Goal: Task Accomplishment & Management: Manage account settings

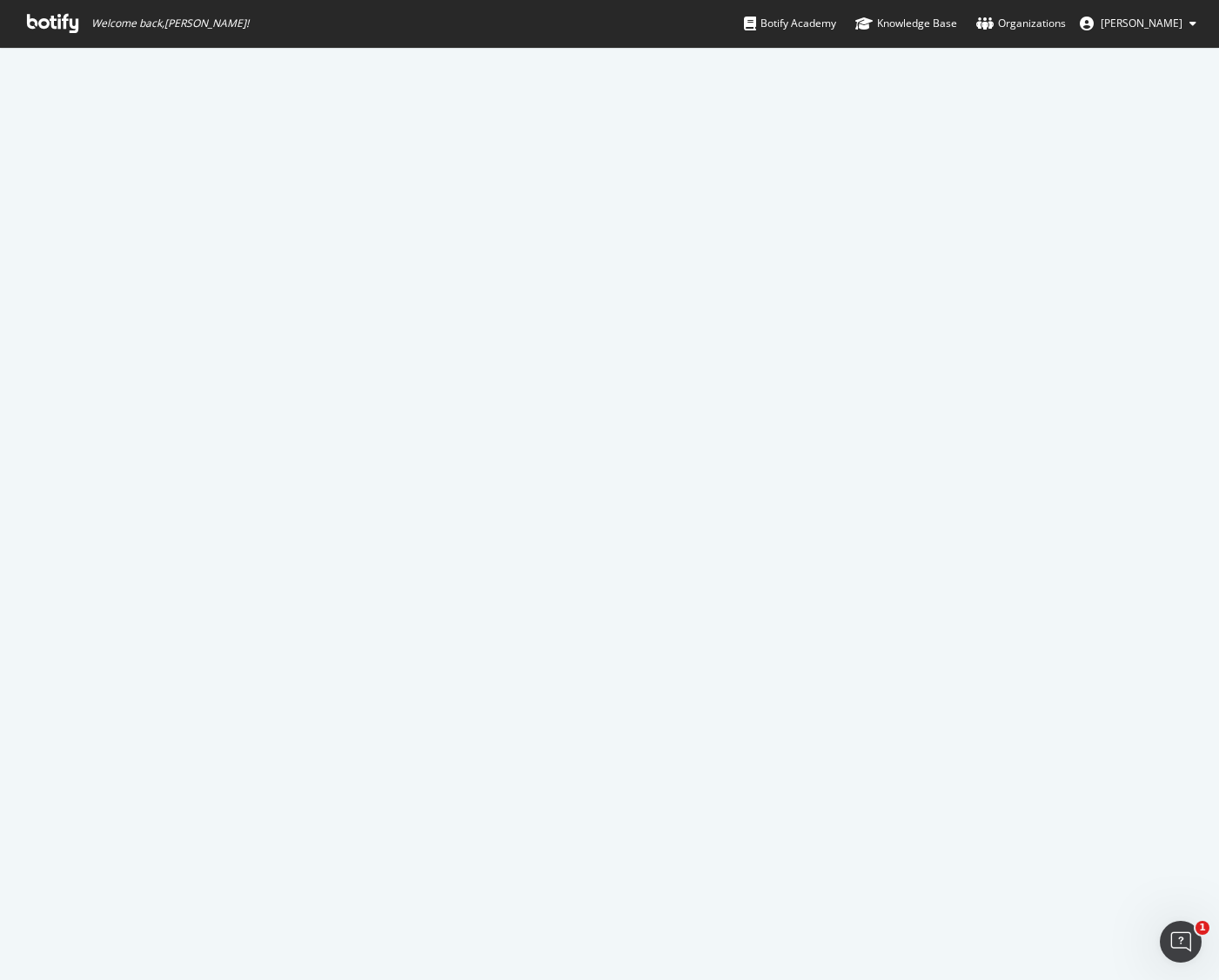
click at [62, 17] on icon at bounding box center [53, 24] width 52 height 19
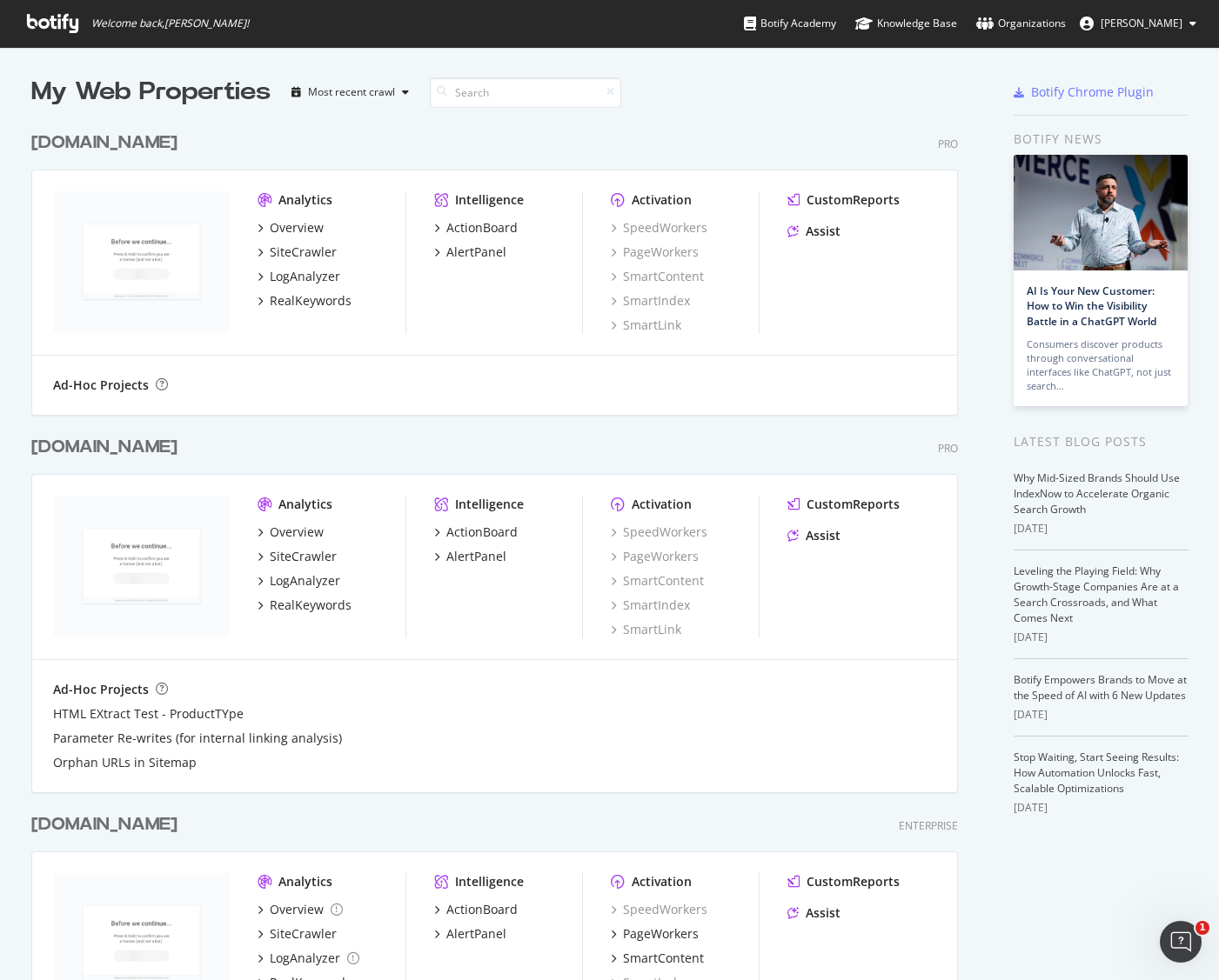
scroll to position [1291, 940]
click at [178, 448] on div "[DOMAIN_NAME]" at bounding box center [104, 447] width 146 height 25
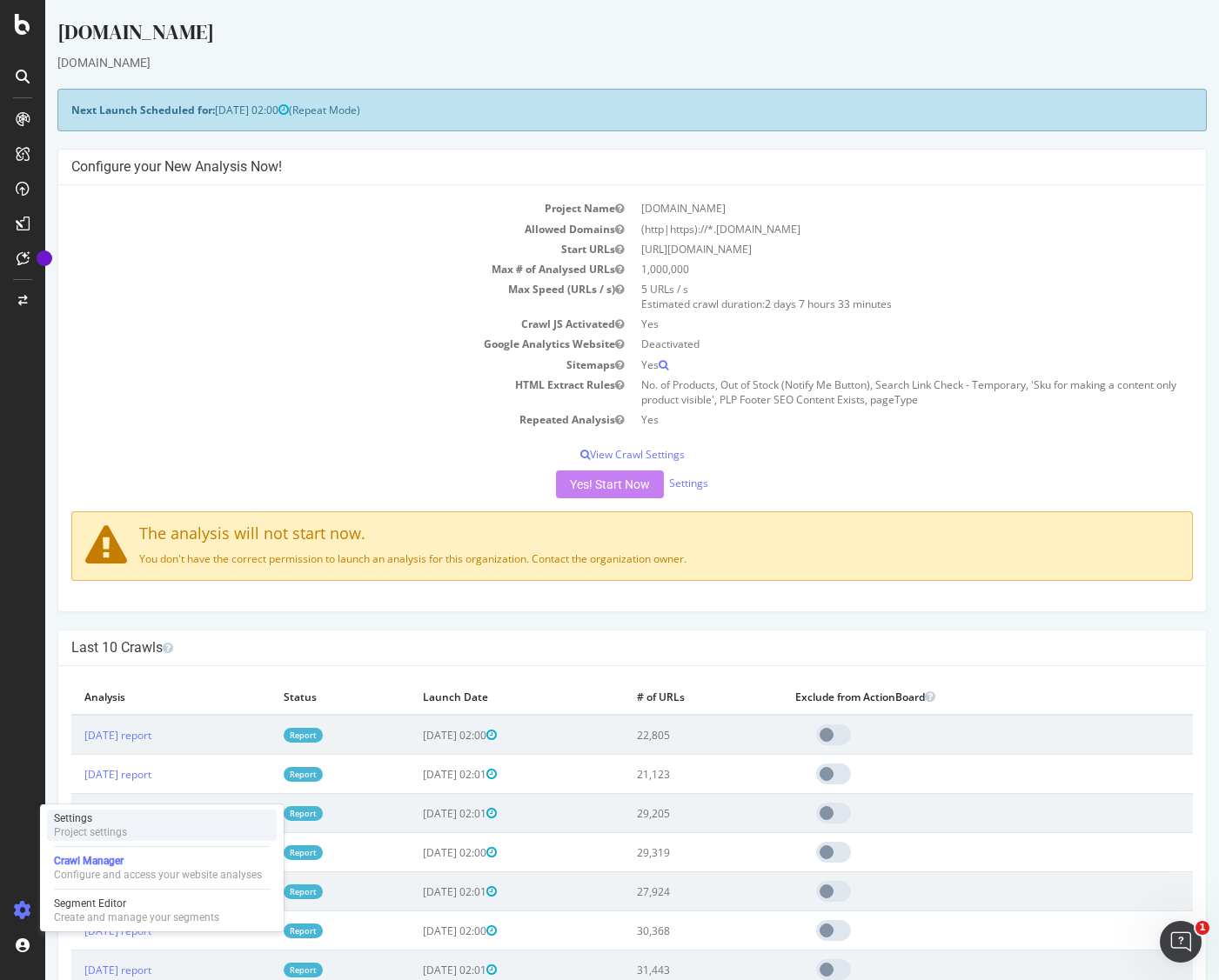
click at [77, 829] on div "Project settings" at bounding box center [90, 832] width 73 height 14
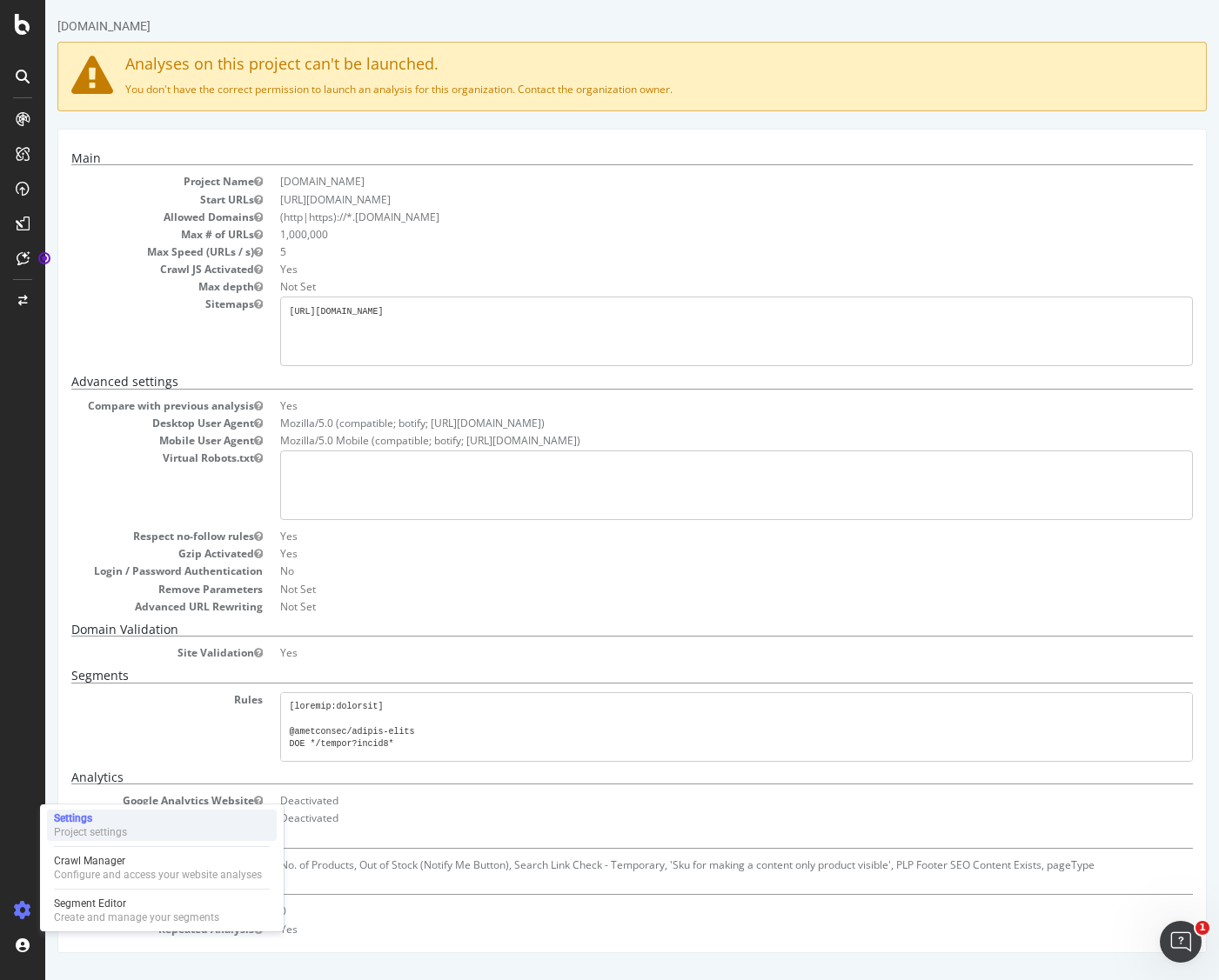
click at [86, 831] on div "Project settings" at bounding box center [90, 832] width 73 height 14
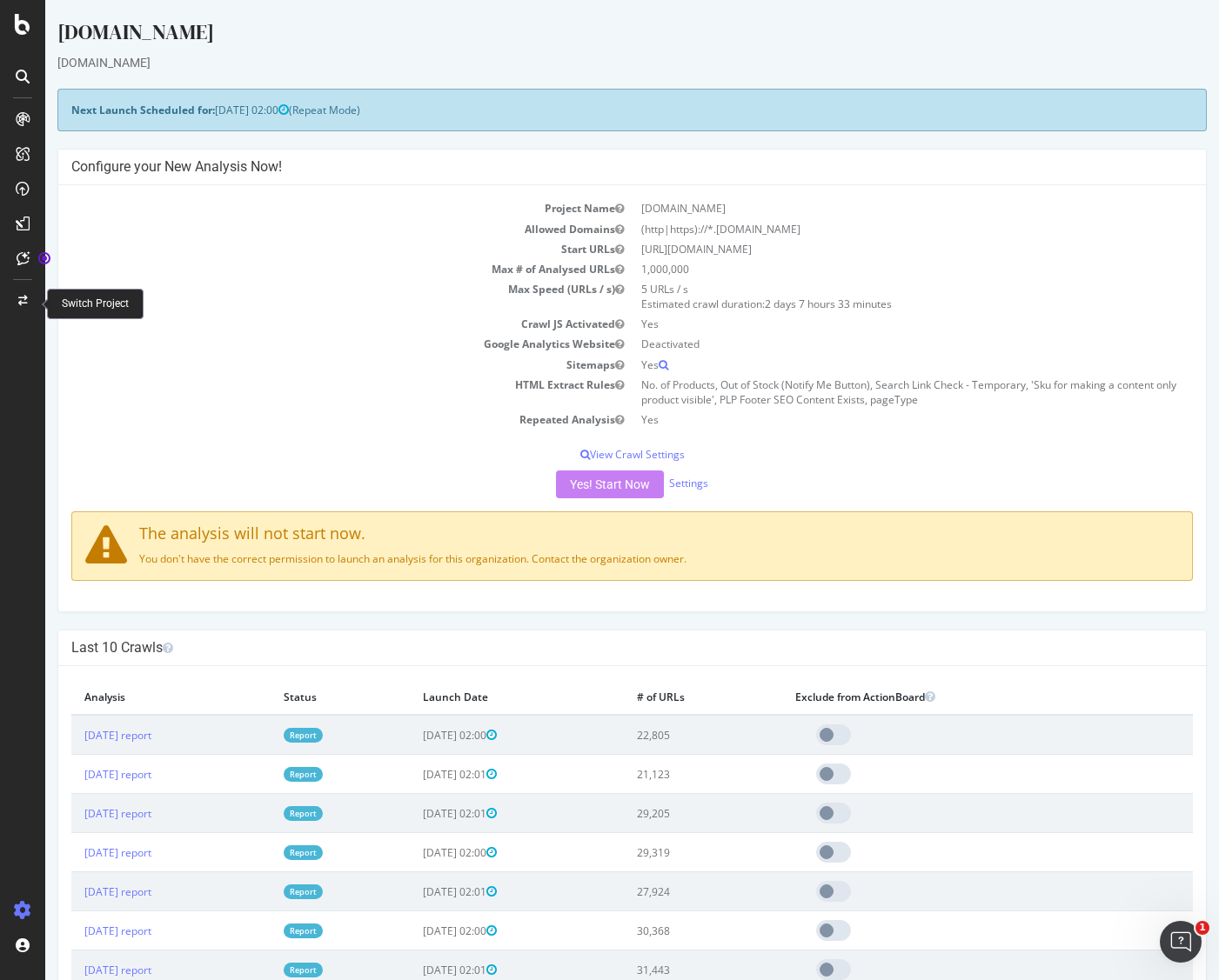
click at [89, 298] on div "Switch Project" at bounding box center [96, 303] width 67 height 14
click at [24, 300] on icon at bounding box center [23, 300] width 10 height 11
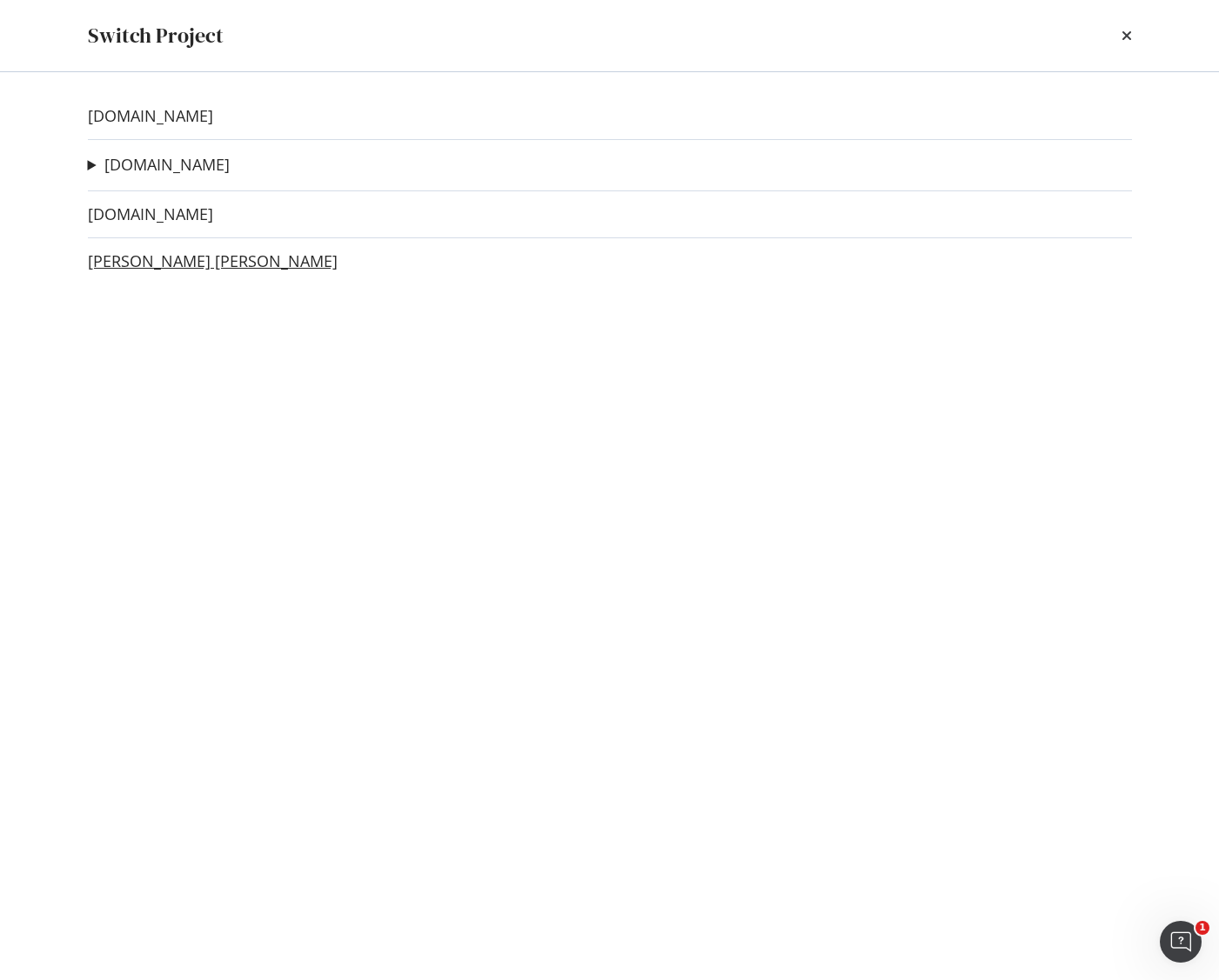
click at [161, 261] on link "[PERSON_NAME] [PERSON_NAME]" at bounding box center [212, 261] width 250 height 18
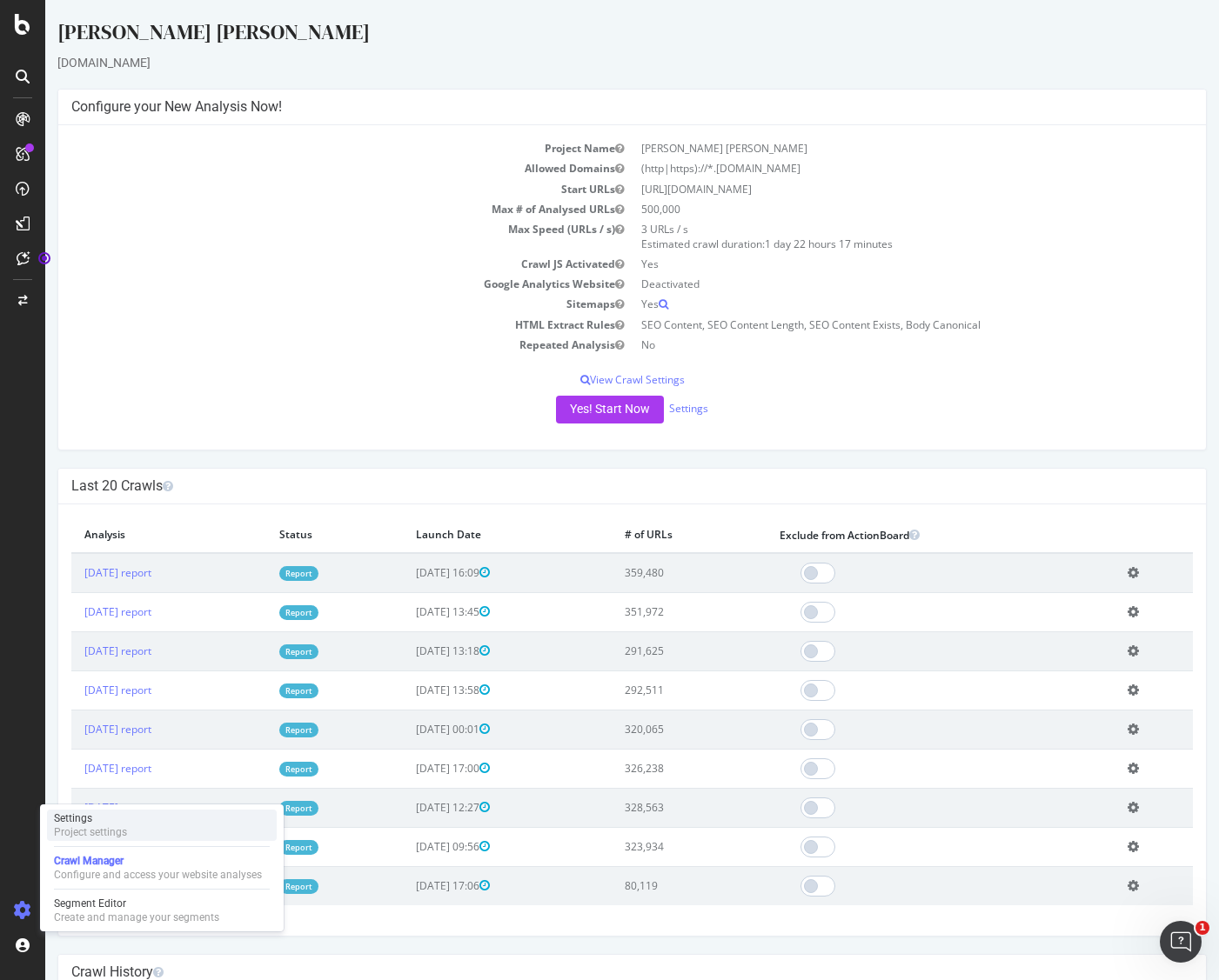
click at [104, 826] on div "Project settings" at bounding box center [90, 832] width 73 height 14
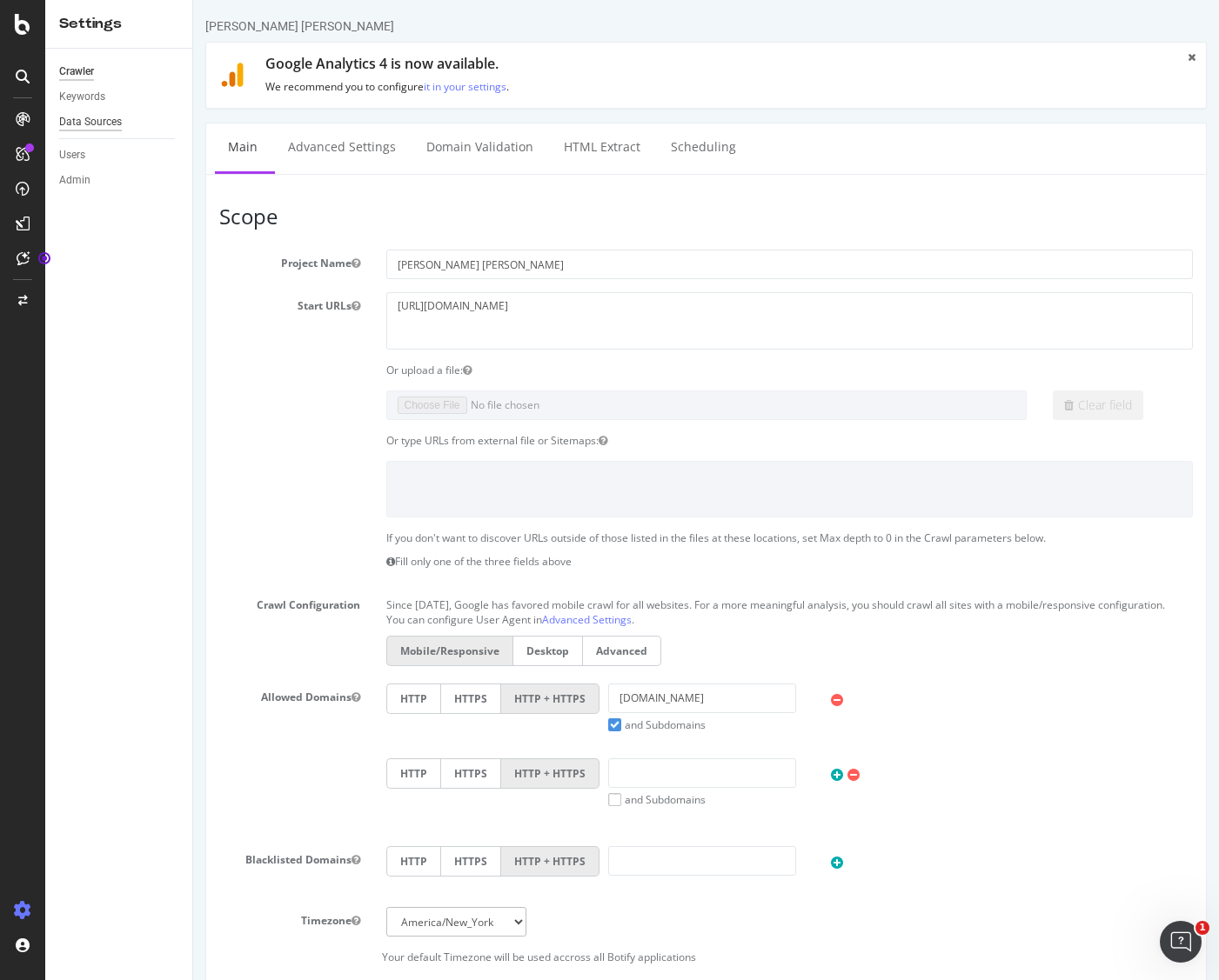
click at [105, 124] on div "Data Sources" at bounding box center [91, 121] width 63 height 18
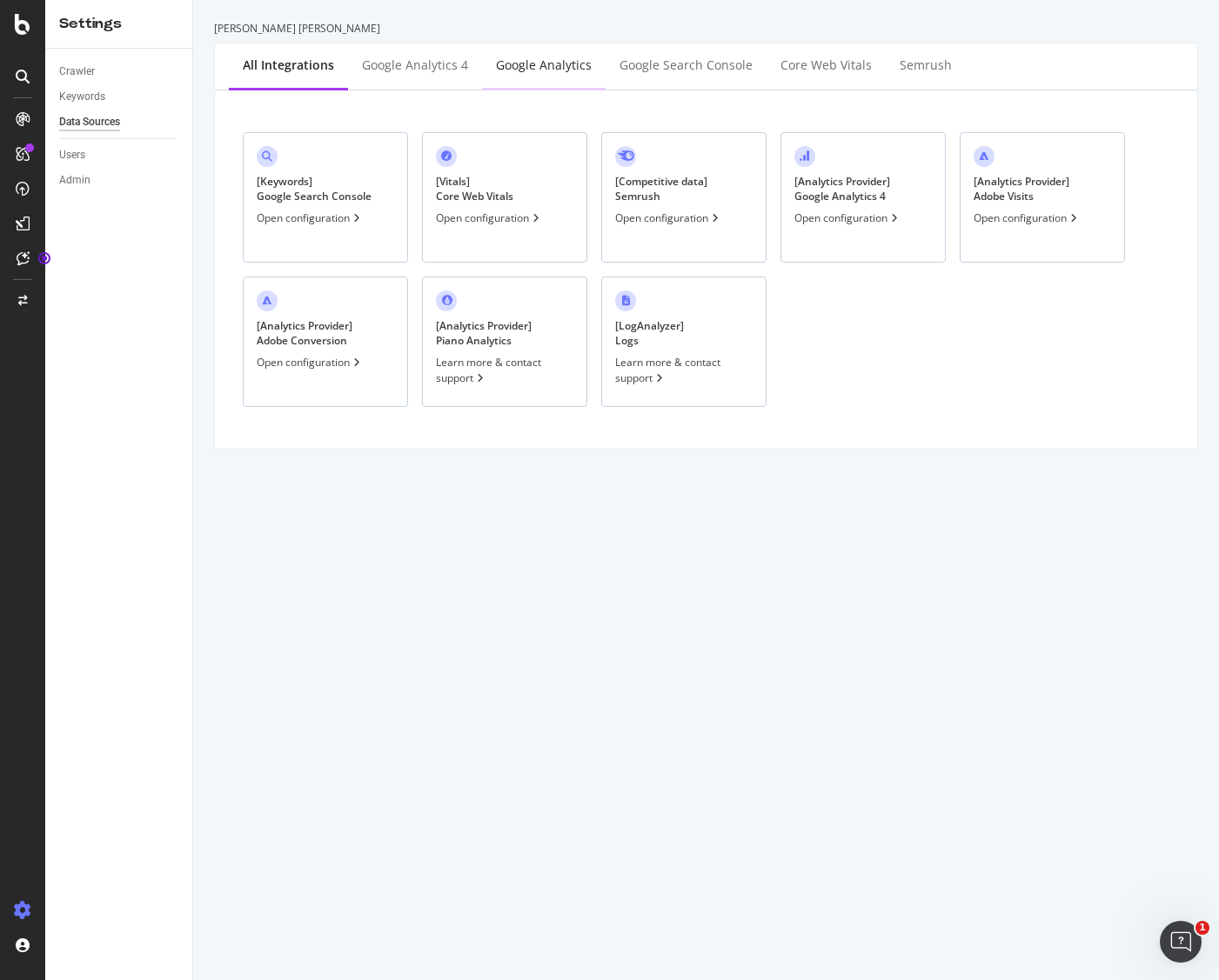
click at [541, 65] on div "Google Analytics" at bounding box center [544, 65] width 96 height 17
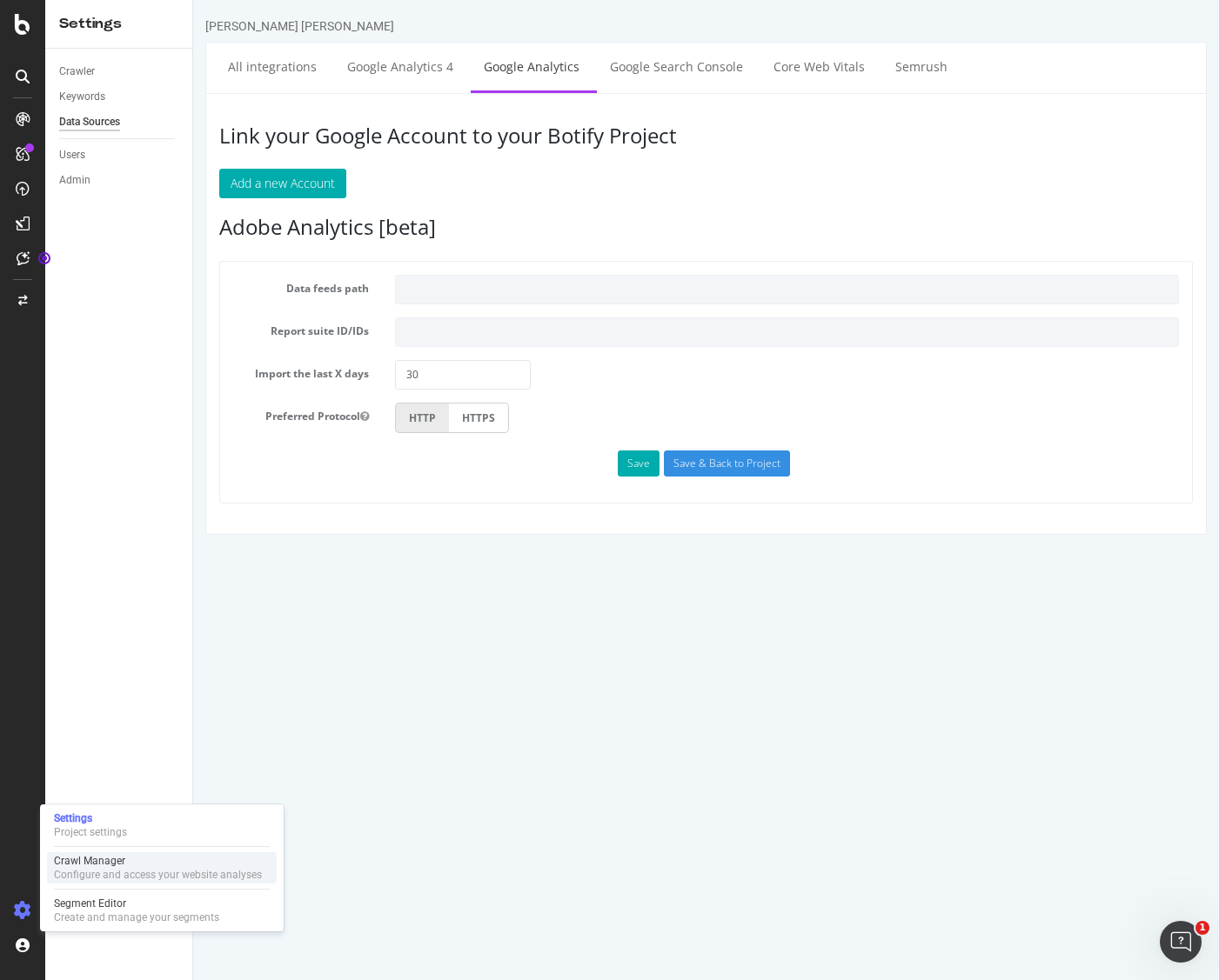
click at [76, 877] on div "Configure and access your website analyses" at bounding box center [157, 875] width 207 height 14
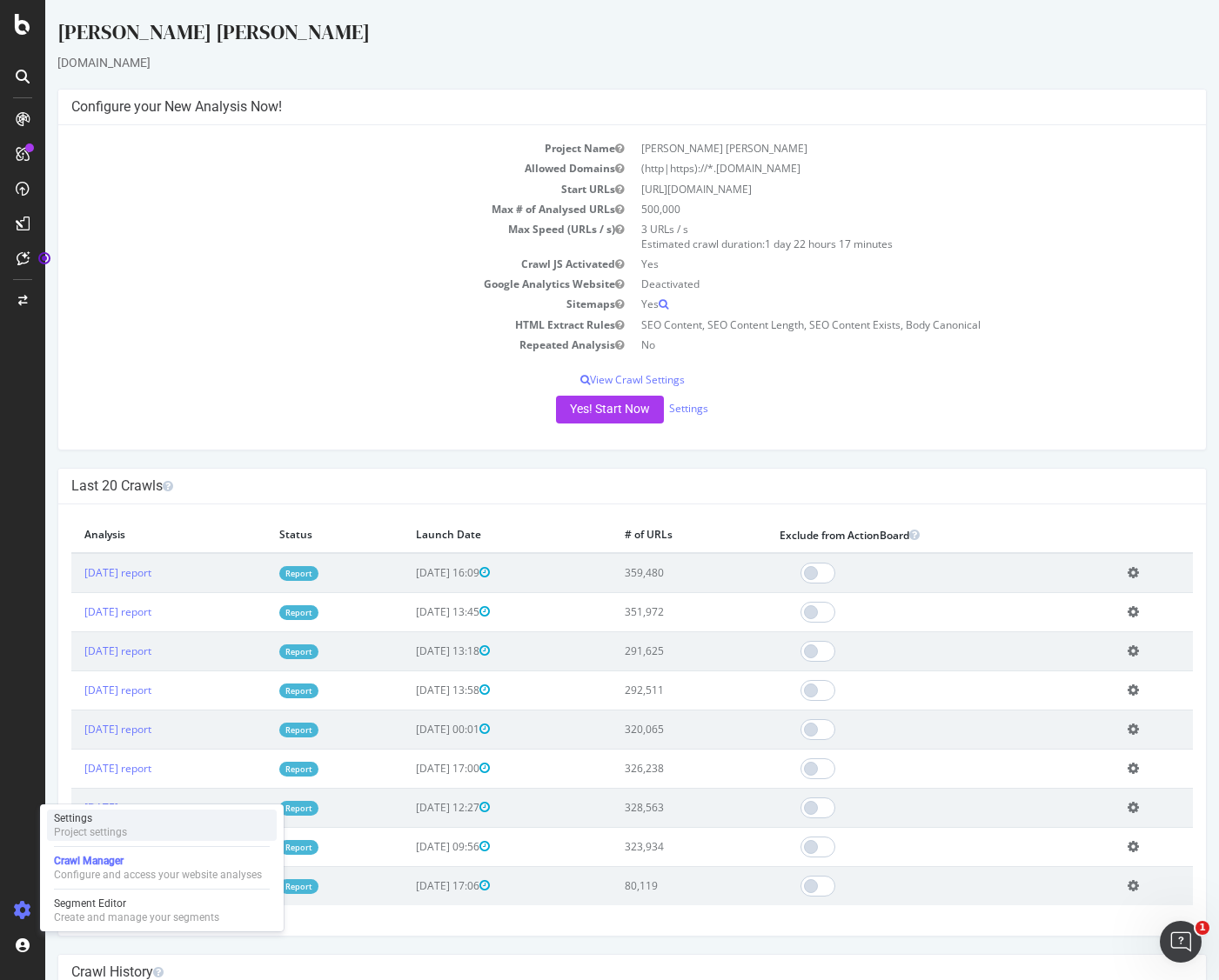
click at [89, 833] on div "Project settings" at bounding box center [90, 832] width 73 height 14
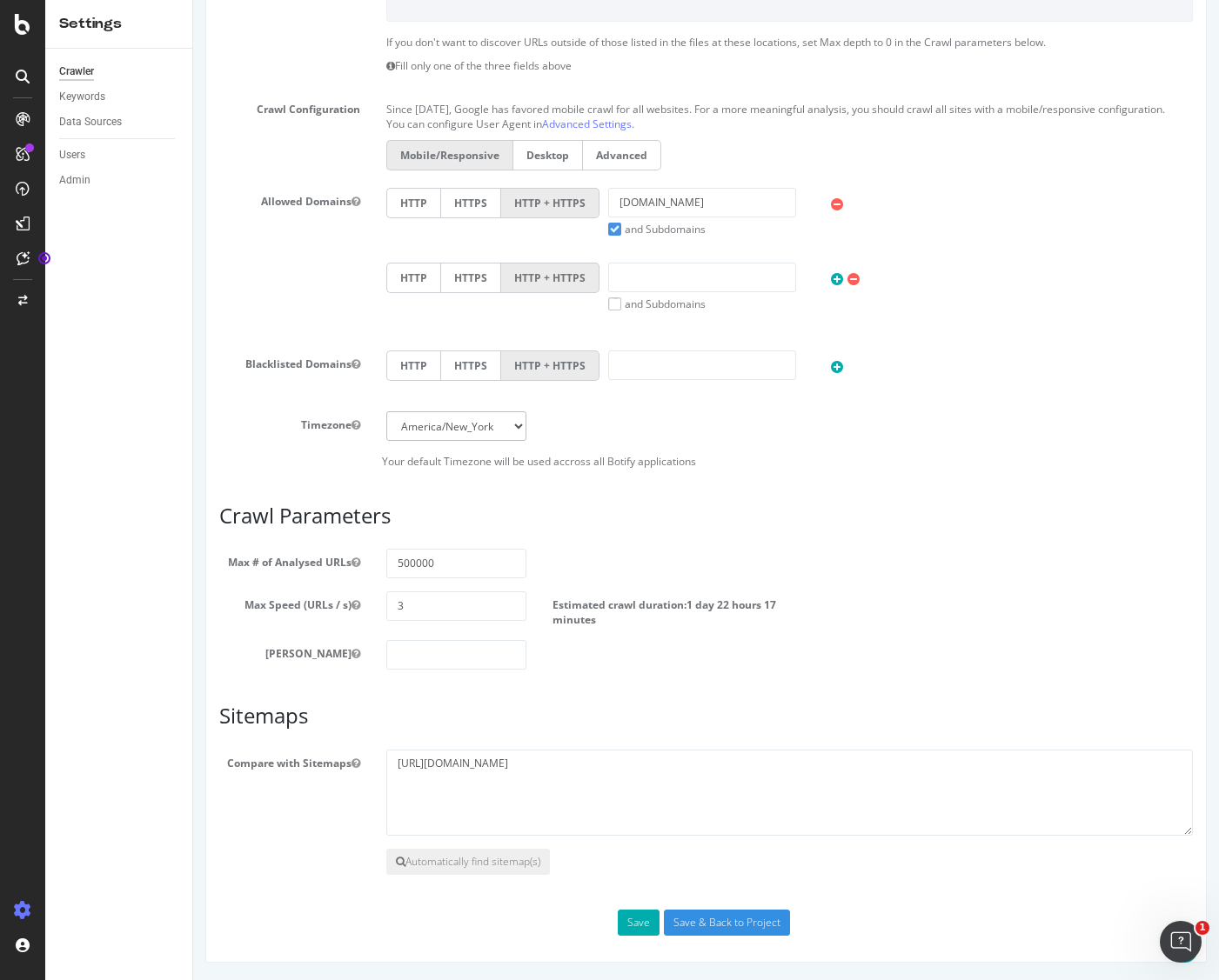
scroll to position [511, 0]
click at [415, 565] on input "500000" at bounding box center [456, 563] width 141 height 30
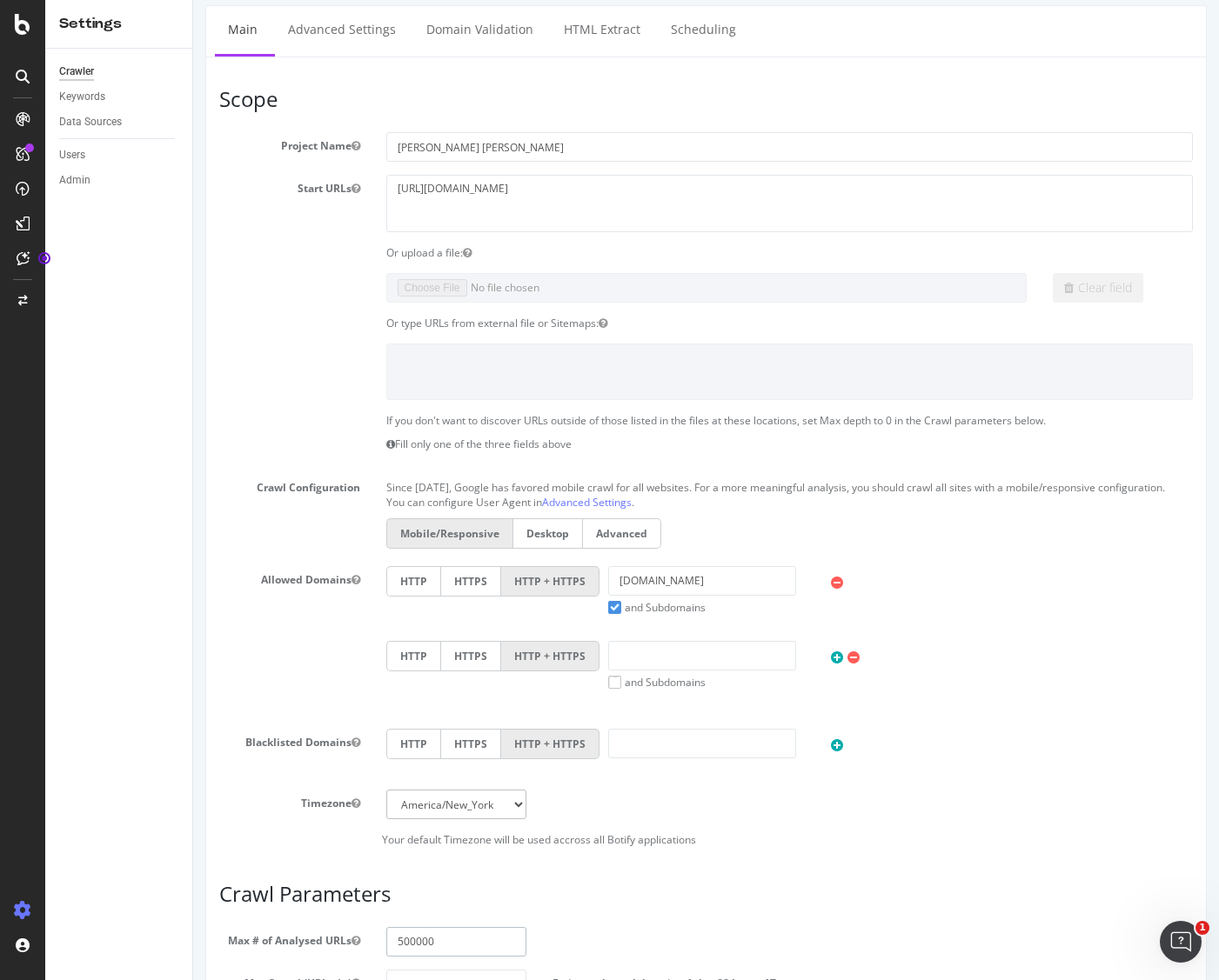
scroll to position [113, 0]
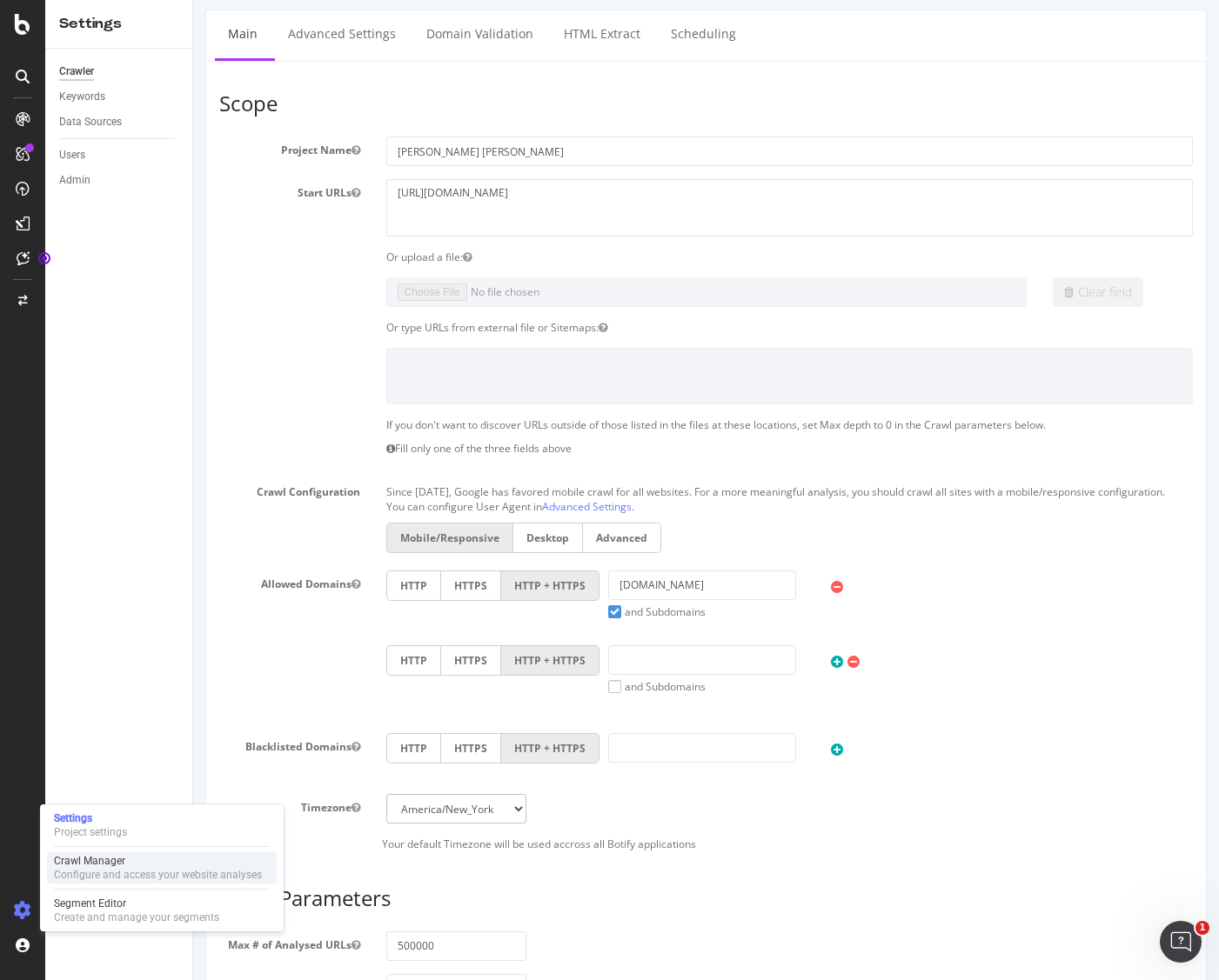
click at [82, 872] on div "Configure and access your website analyses" at bounding box center [157, 875] width 207 height 14
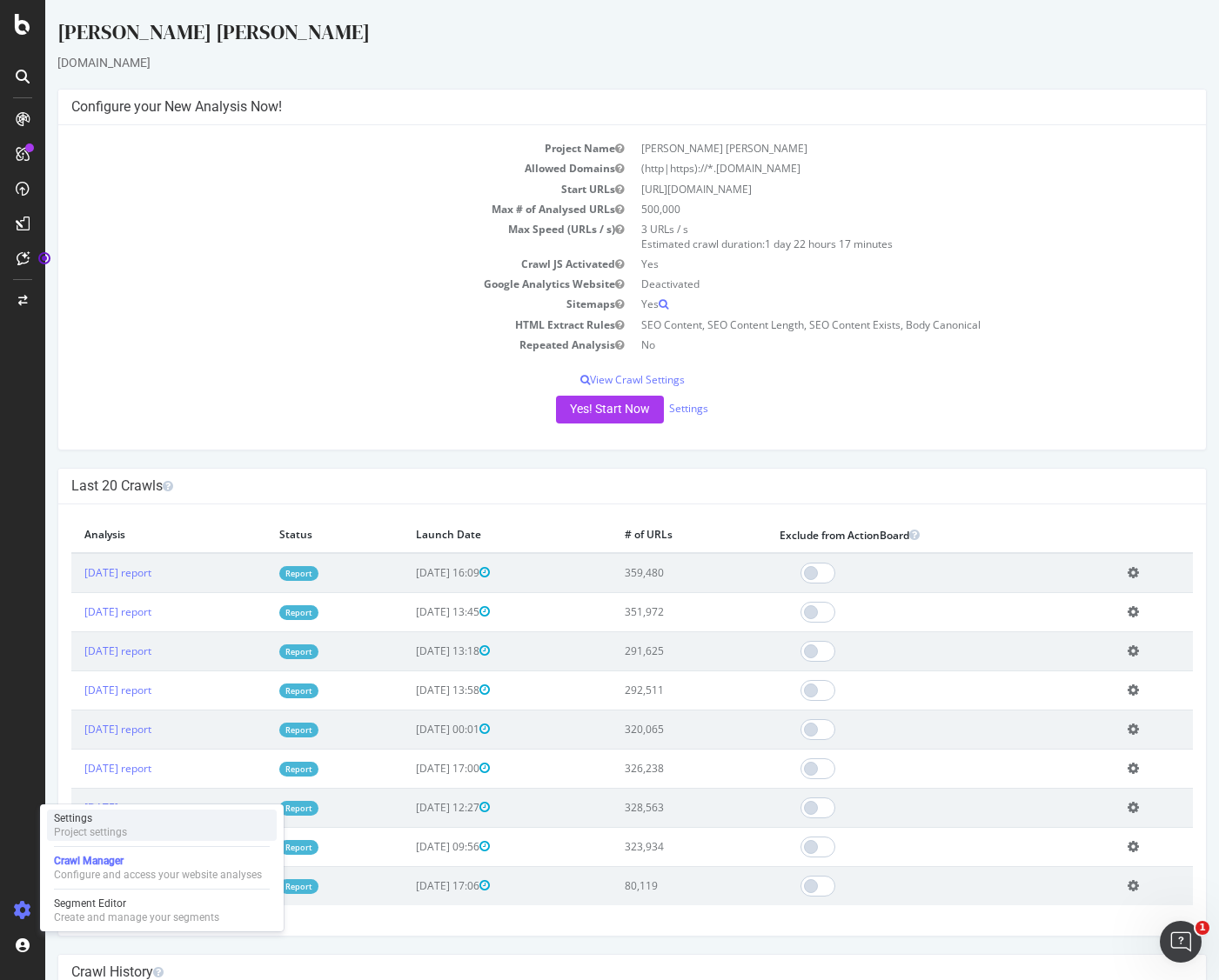
click at [91, 823] on div "Settings" at bounding box center [90, 818] width 73 height 14
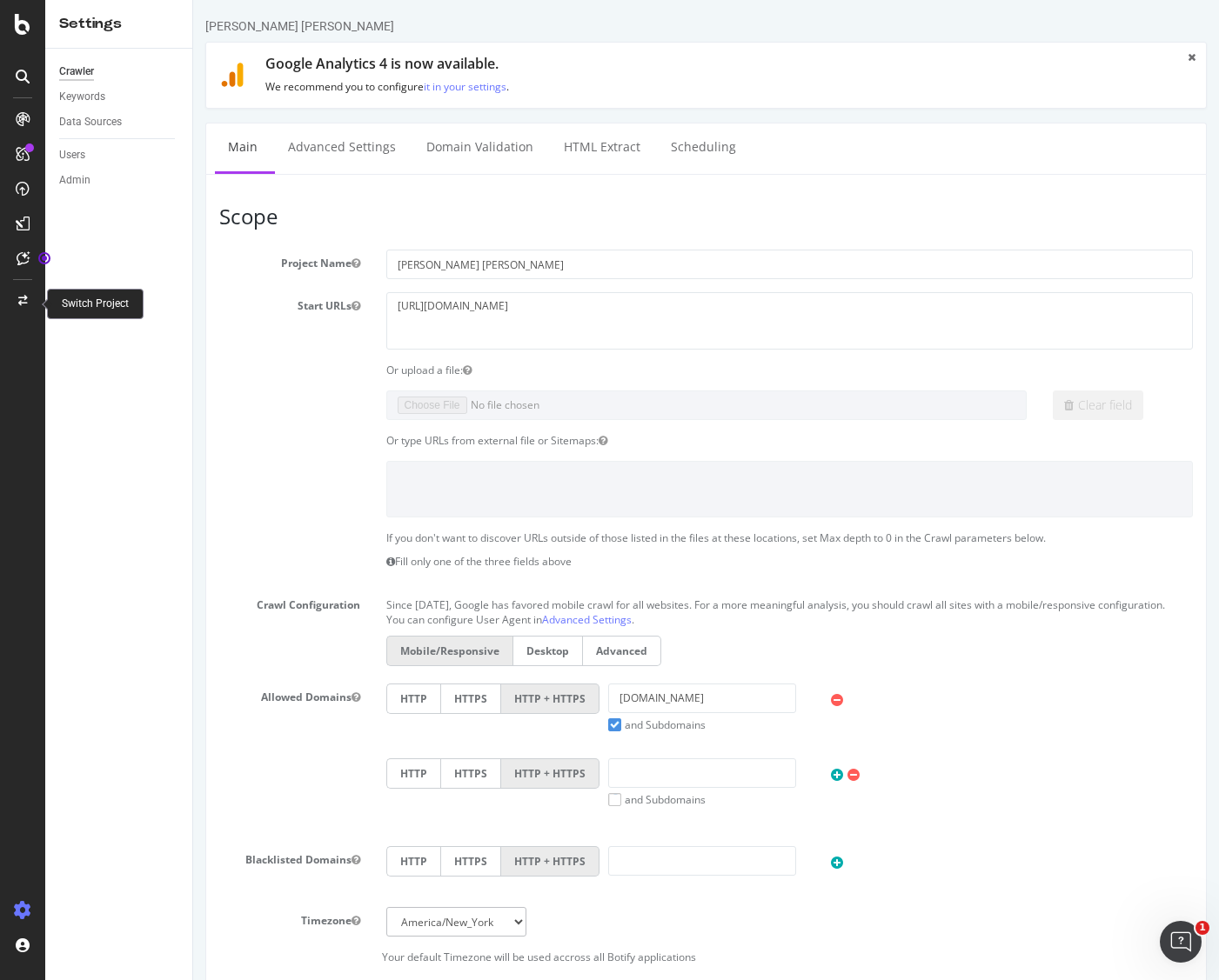
click at [27, 297] on icon at bounding box center [23, 300] width 10 height 11
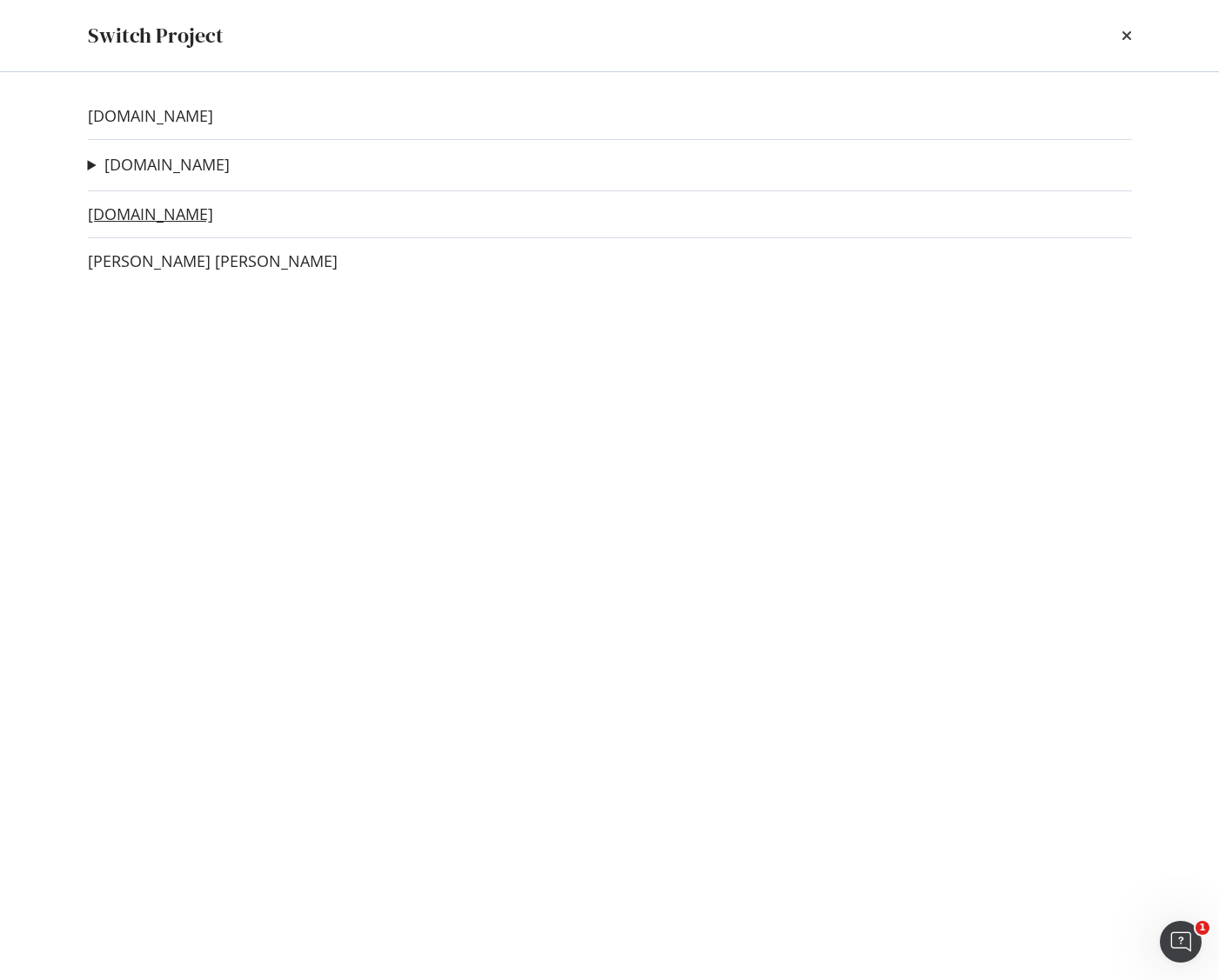
click at [163, 213] on link "[DOMAIN_NAME]" at bounding box center [150, 214] width 125 height 18
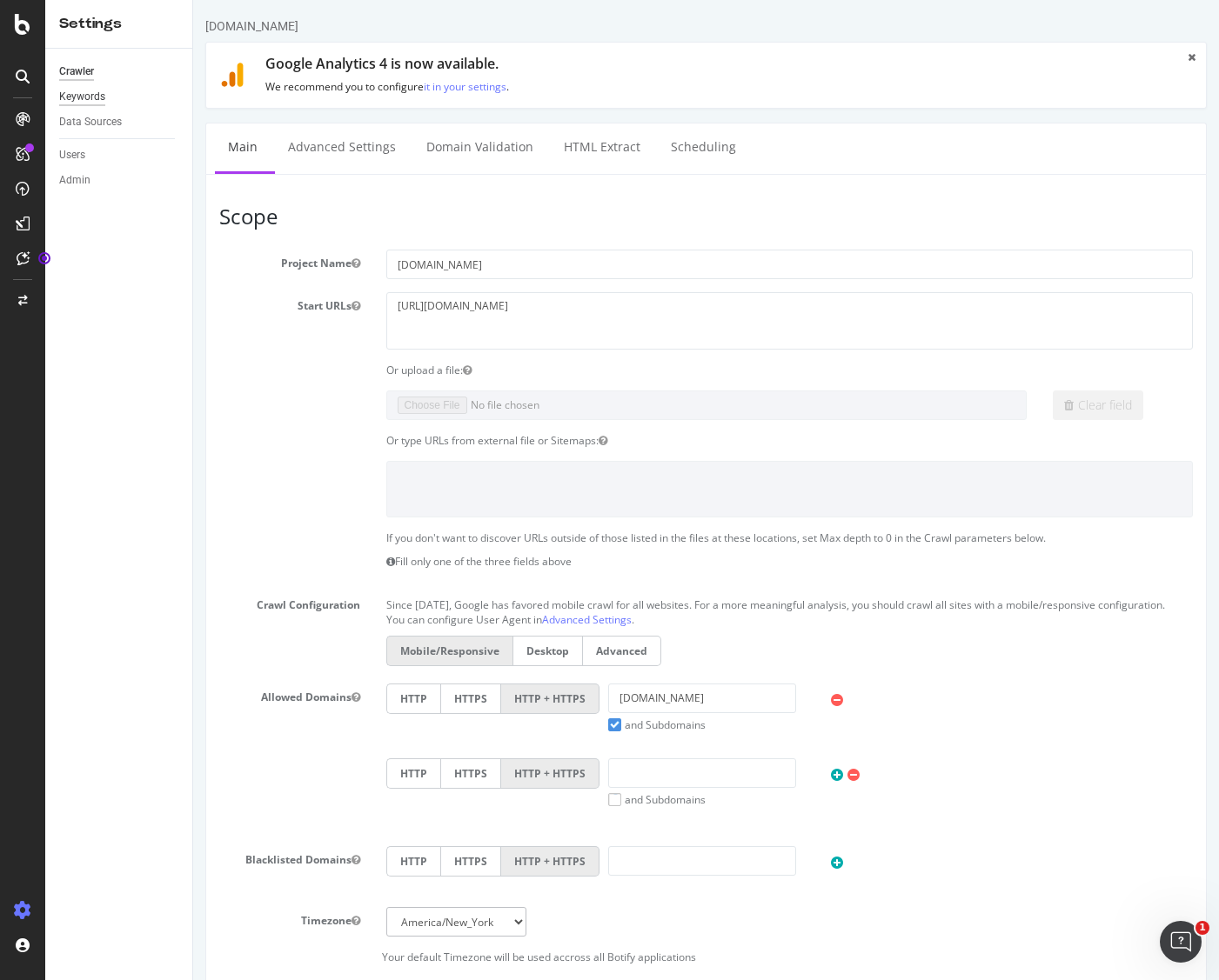
click at [90, 98] on div "Keywords" at bounding box center [82, 97] width 46 height 18
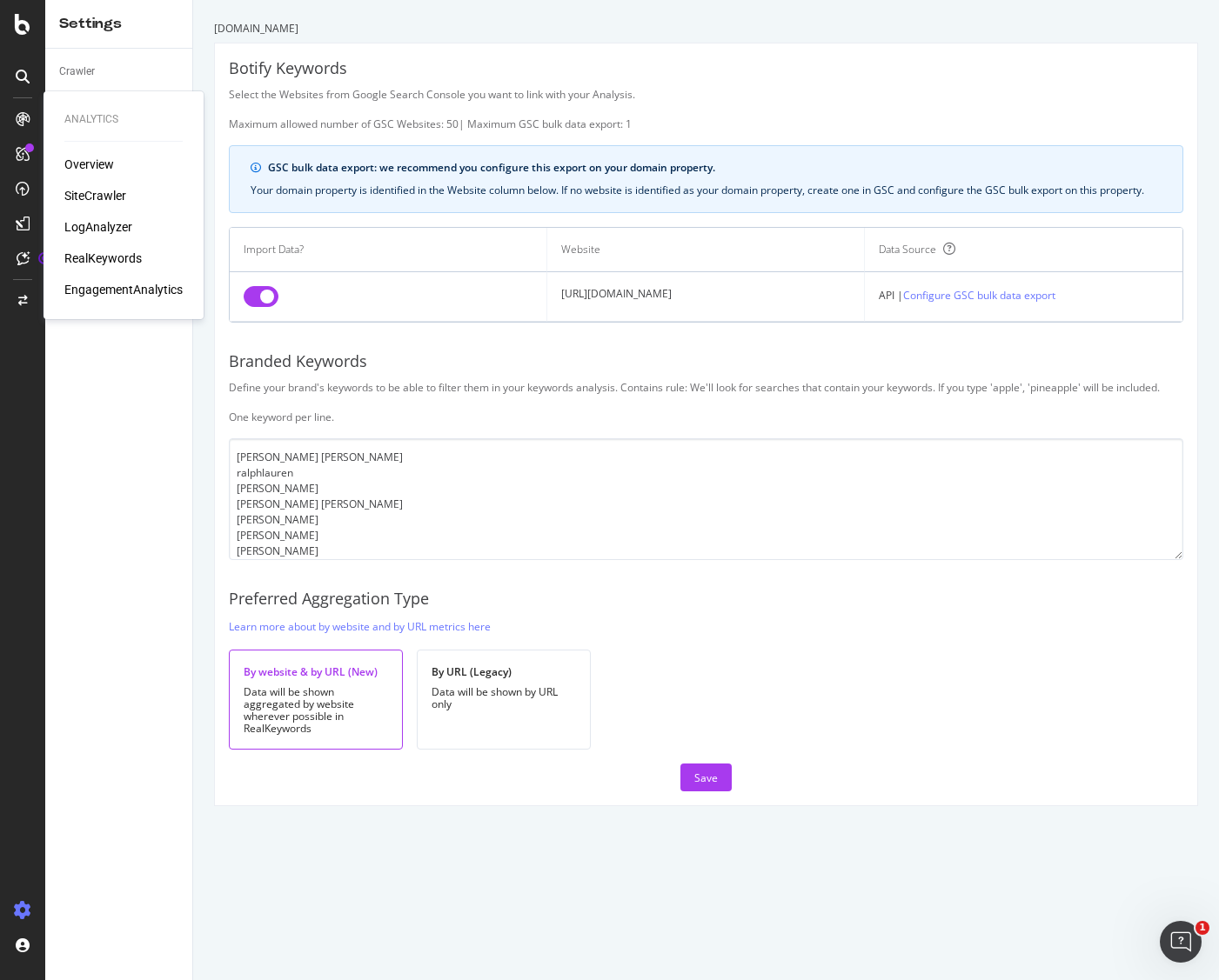
click at [105, 260] on div "RealKeywords" at bounding box center [102, 258] width 77 height 17
